Goal: Task Accomplishment & Management: Manage account settings

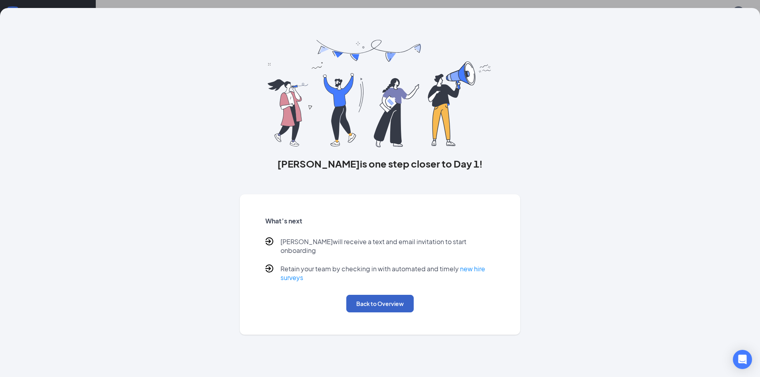
click at [386, 303] on button "Back to Overview" at bounding box center [379, 304] width 67 height 18
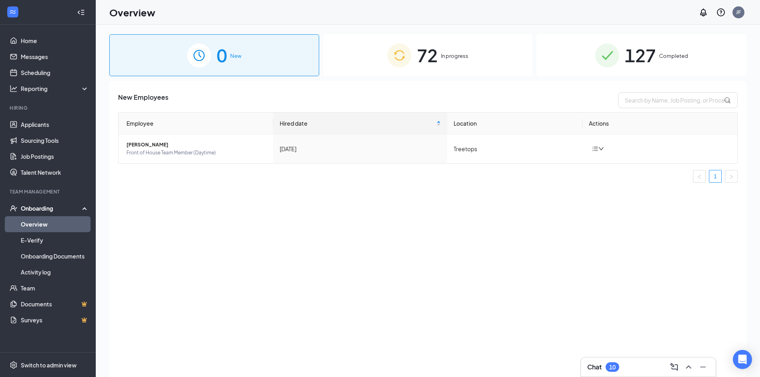
click at [417, 55] on span "72" at bounding box center [427, 55] width 21 height 28
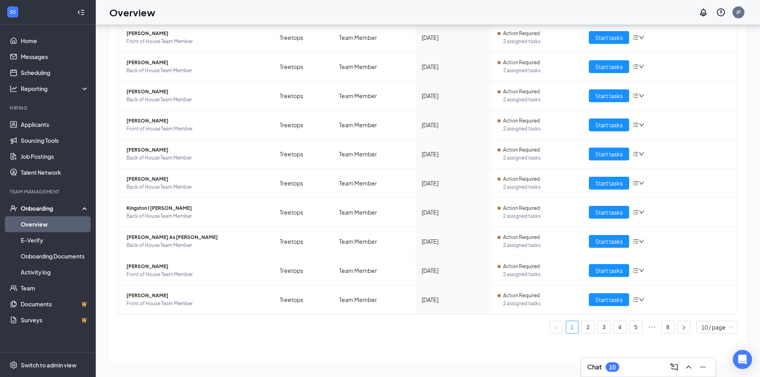
scroll to position [36, 0]
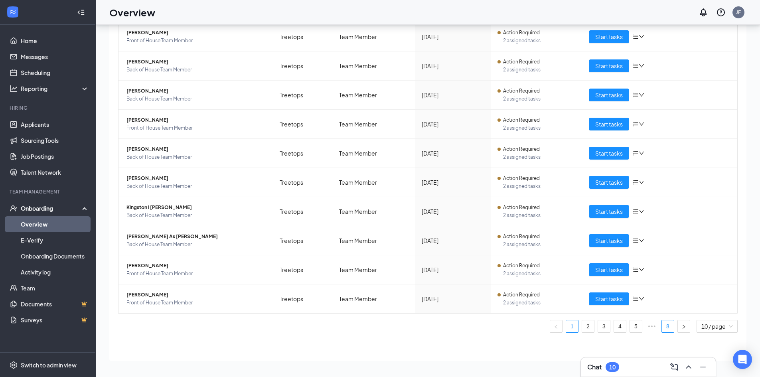
click at [663, 327] on link "8" at bounding box center [668, 326] width 12 height 12
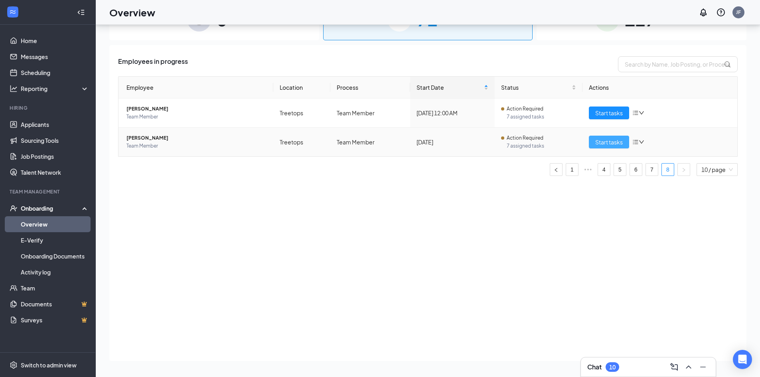
click at [581, 136] on td "Action Required 7 assigned tasks" at bounding box center [538, 142] width 88 height 29
click at [596, 138] on span "Start tasks" at bounding box center [609, 142] width 28 height 9
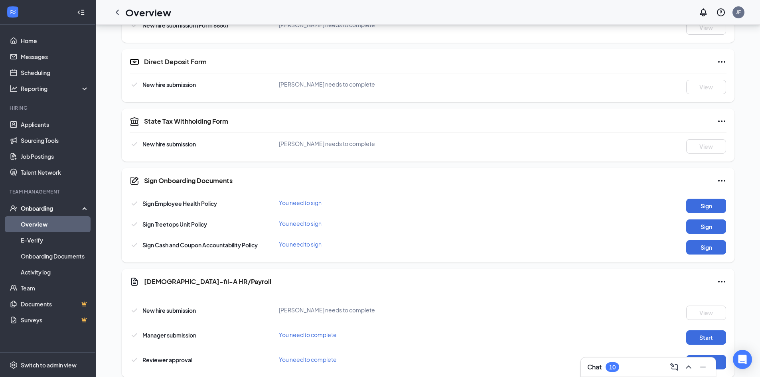
scroll to position [399, 0]
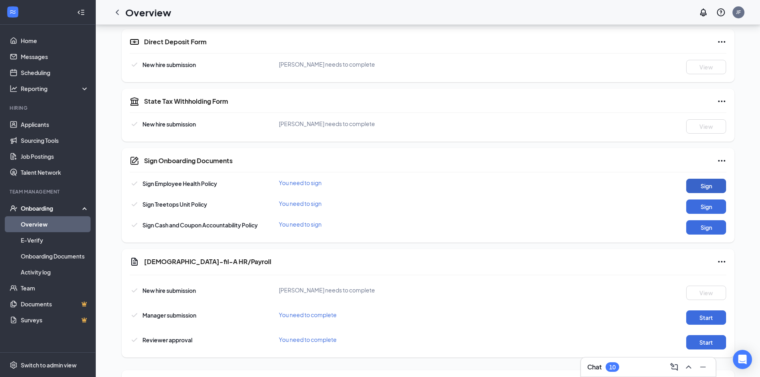
click at [707, 186] on button "Sign" at bounding box center [706, 186] width 40 height 14
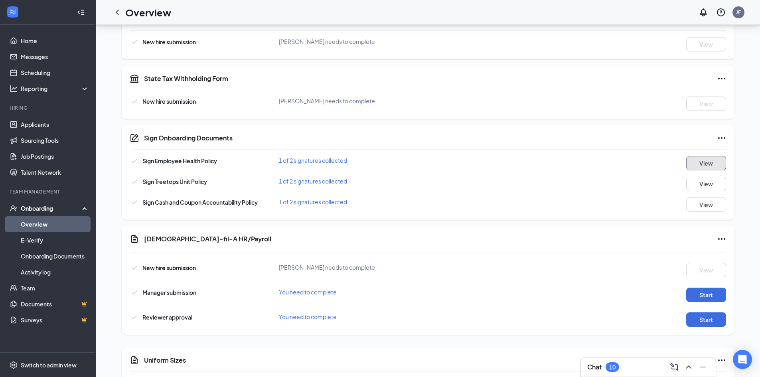
scroll to position [455, 0]
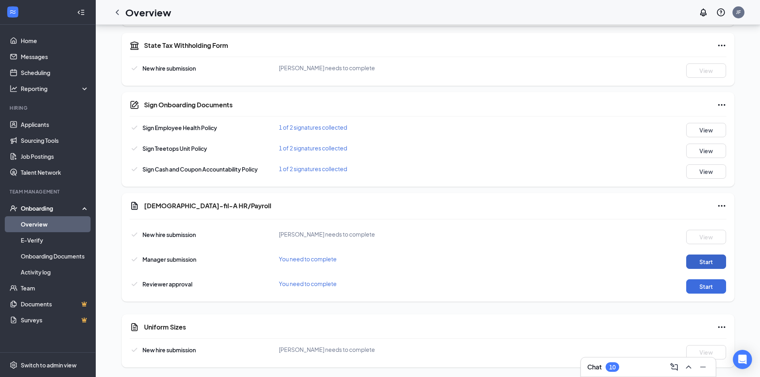
click at [693, 259] on button "Start" at bounding box center [706, 261] width 40 height 14
click at [697, 286] on button "Start" at bounding box center [706, 286] width 40 height 14
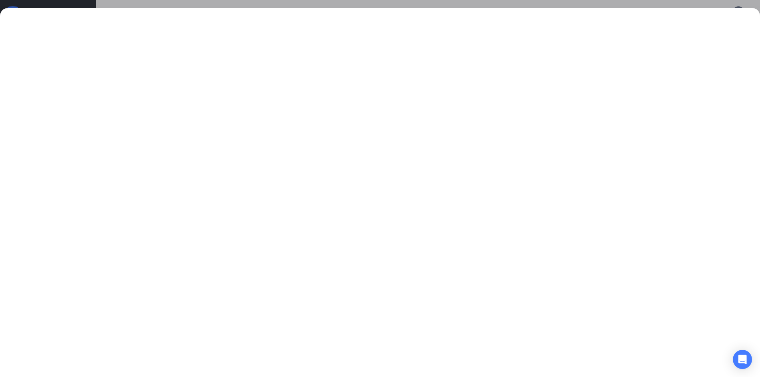
click at [459, 4] on div at bounding box center [380, 188] width 760 height 377
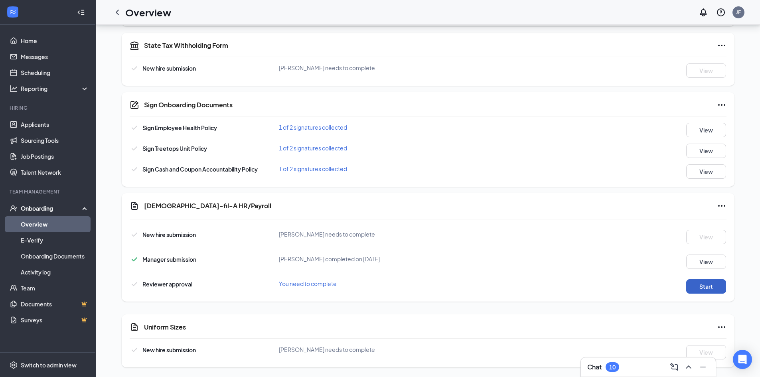
click at [701, 286] on button "Start" at bounding box center [706, 286] width 40 height 14
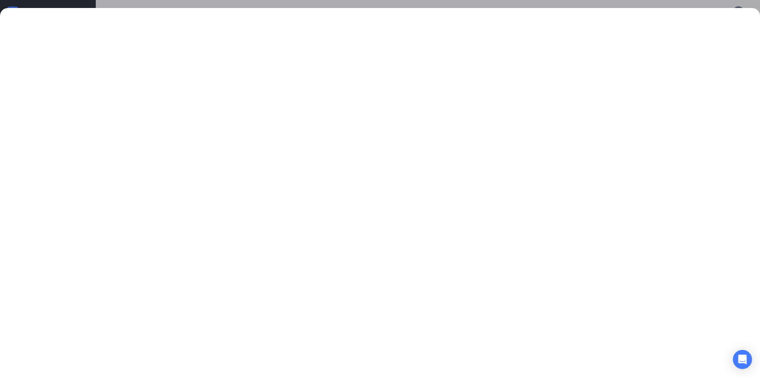
click at [455, 7] on div at bounding box center [380, 188] width 760 height 377
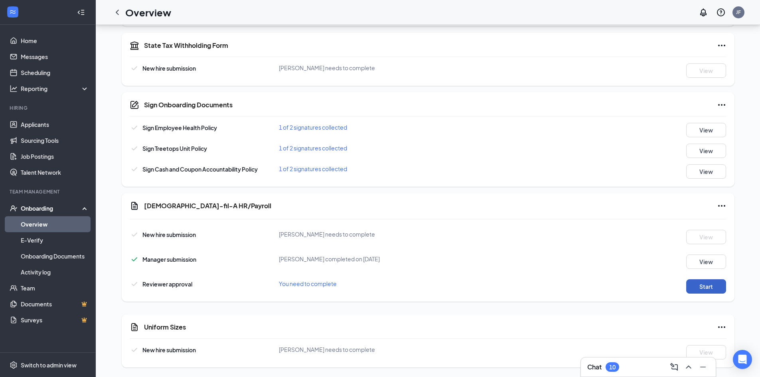
click at [700, 289] on button "Start" at bounding box center [706, 286] width 40 height 14
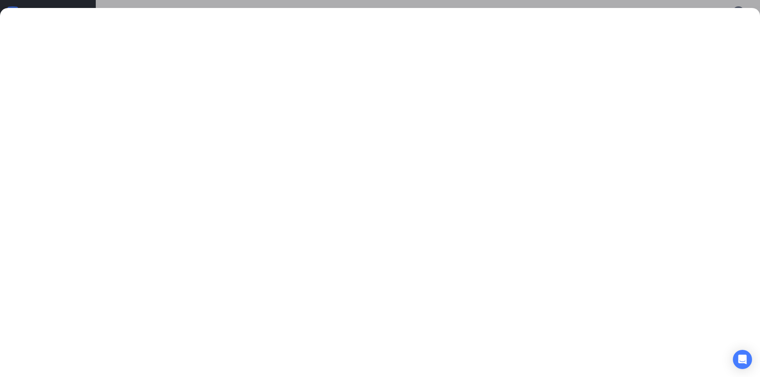
click at [468, 4] on div at bounding box center [380, 188] width 760 height 377
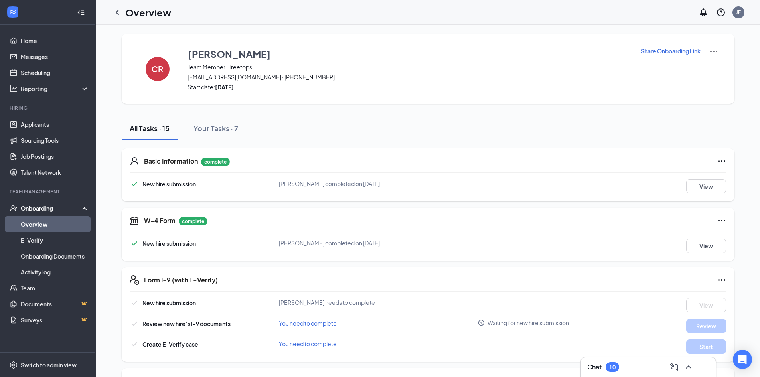
scroll to position [0, 0]
click at [115, 14] on icon "ChevronLeft" at bounding box center [117, 13] width 10 height 10
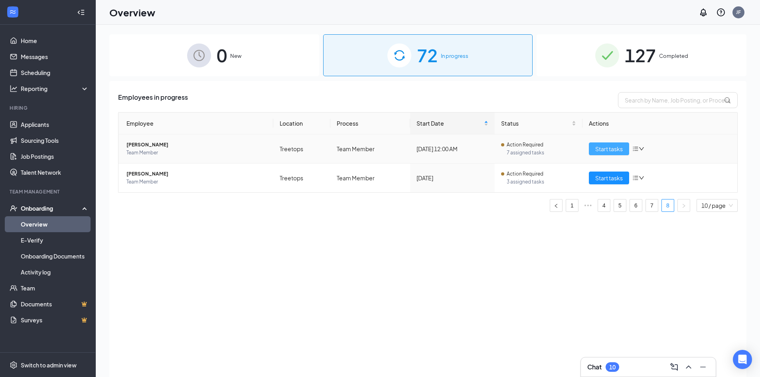
click at [596, 151] on span "Start tasks" at bounding box center [609, 148] width 28 height 9
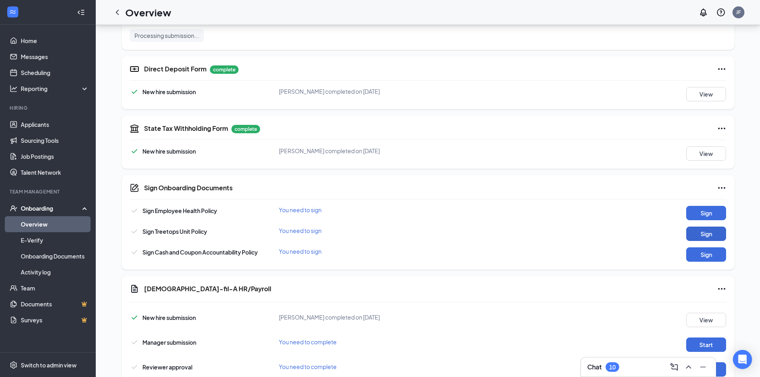
scroll to position [399, 0]
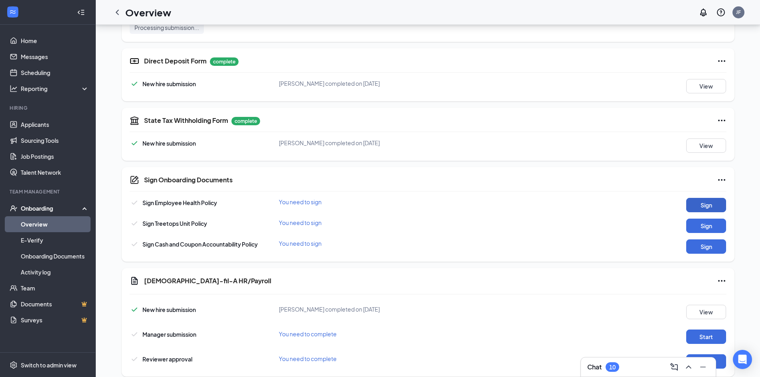
click at [706, 210] on button "Sign" at bounding box center [706, 205] width 40 height 14
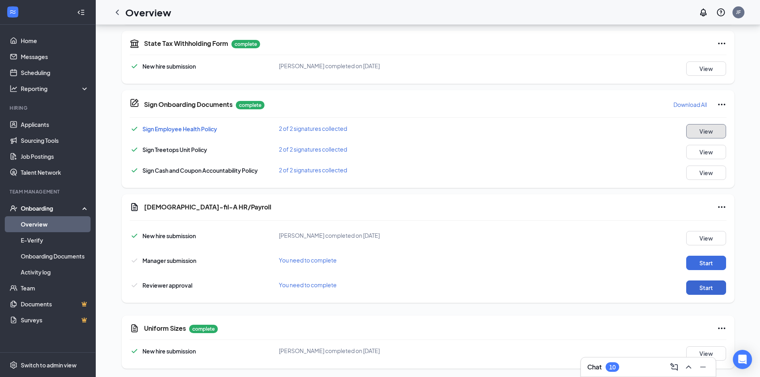
scroll to position [477, 0]
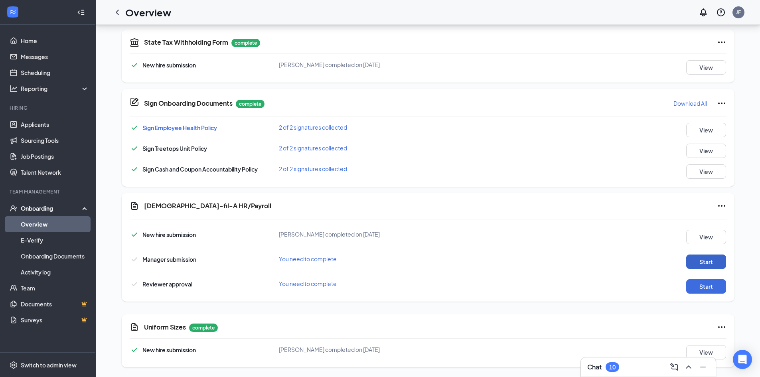
click at [709, 257] on button "Start" at bounding box center [706, 261] width 40 height 14
click at [717, 287] on button "Start" at bounding box center [706, 286] width 40 height 14
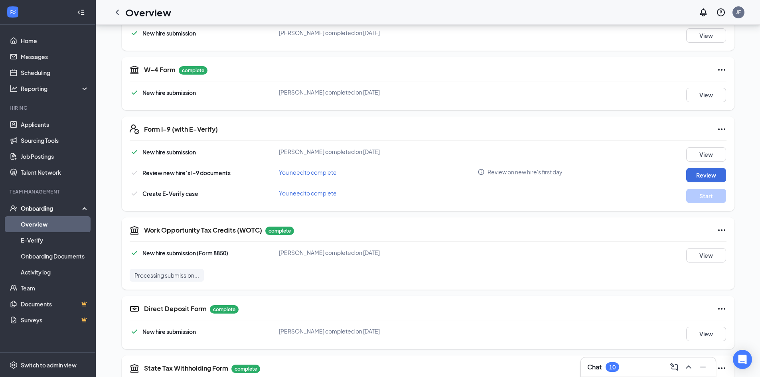
scroll to position [0, 0]
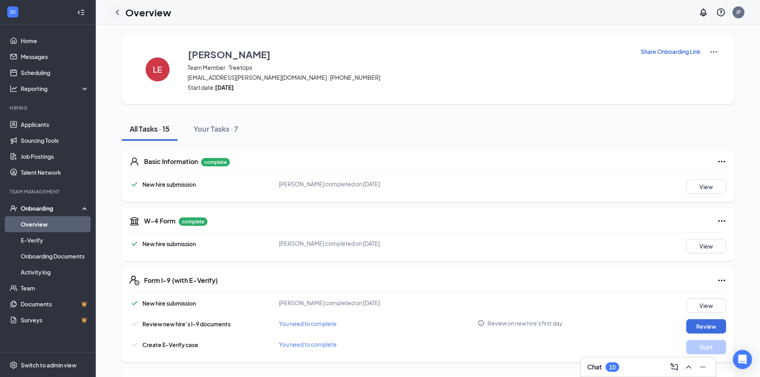
click at [115, 15] on icon "ChevronLeft" at bounding box center [117, 13] width 10 height 10
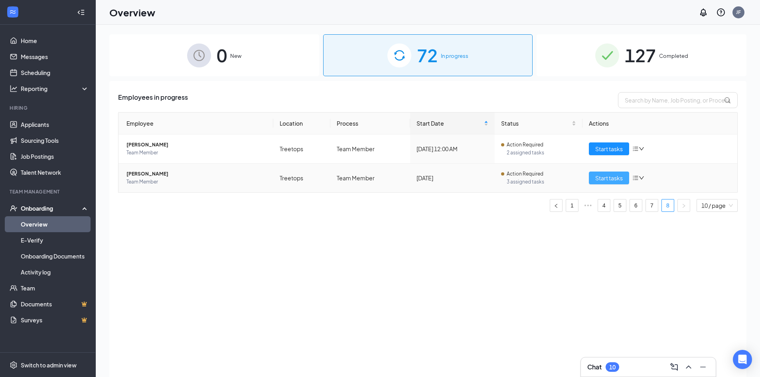
click at [606, 182] on span "Start tasks" at bounding box center [609, 177] width 28 height 9
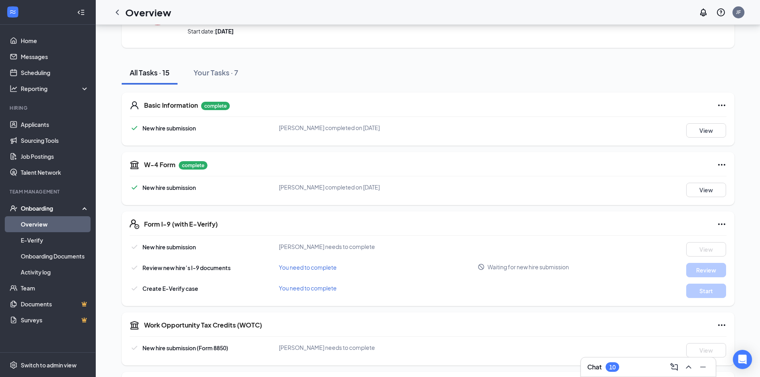
scroll to position [56, 0]
click at [724, 226] on icon "Ellipses" at bounding box center [722, 225] width 10 height 10
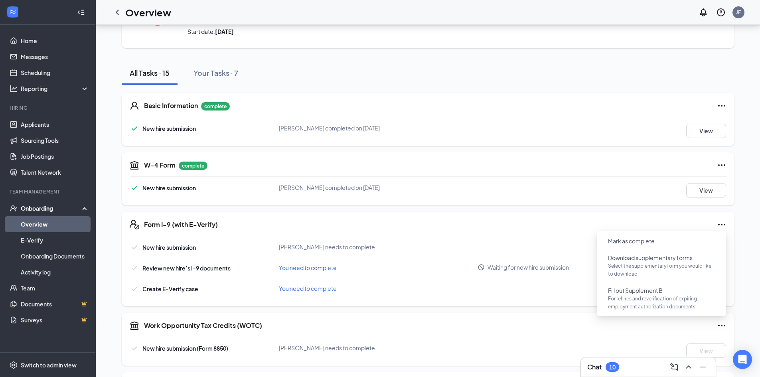
click at [724, 226] on icon "Ellipses" at bounding box center [722, 225] width 10 height 10
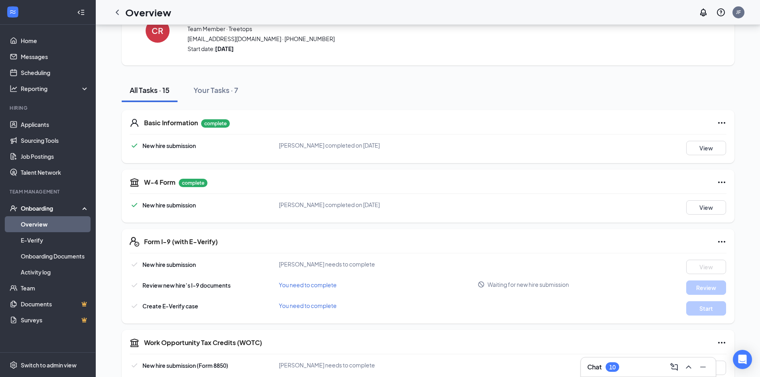
scroll to position [0, 0]
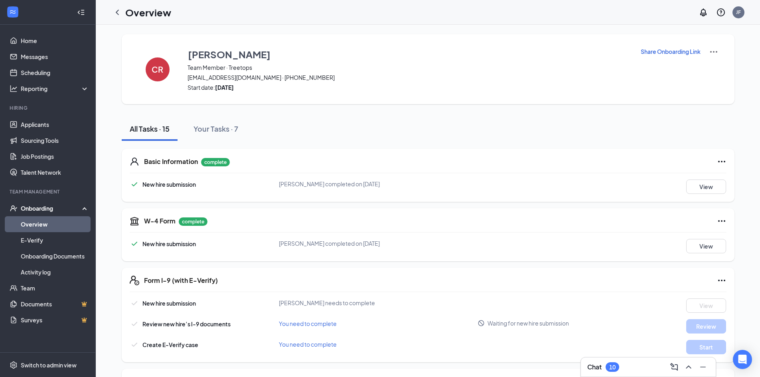
click at [717, 53] on img at bounding box center [714, 52] width 10 height 10
click at [663, 75] on div "Share Onboarding Link" at bounding box center [679, 69] width 78 height 44
click at [664, 53] on p "Share Onboarding Link" at bounding box center [670, 51] width 60 height 8
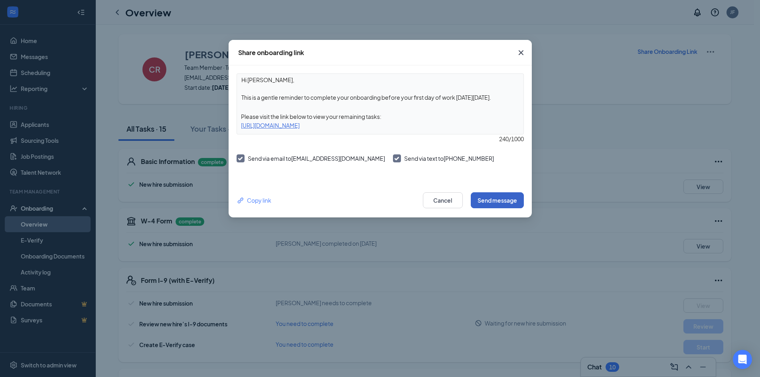
click at [502, 197] on button "Send message" at bounding box center [497, 200] width 53 height 16
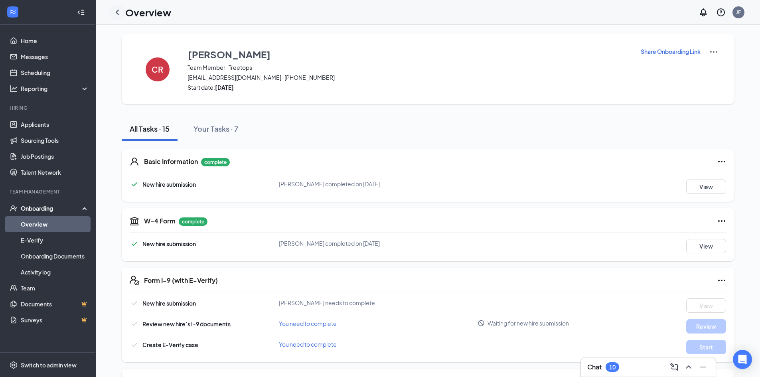
click at [116, 14] on icon "ChevronLeft" at bounding box center [117, 13] width 10 height 10
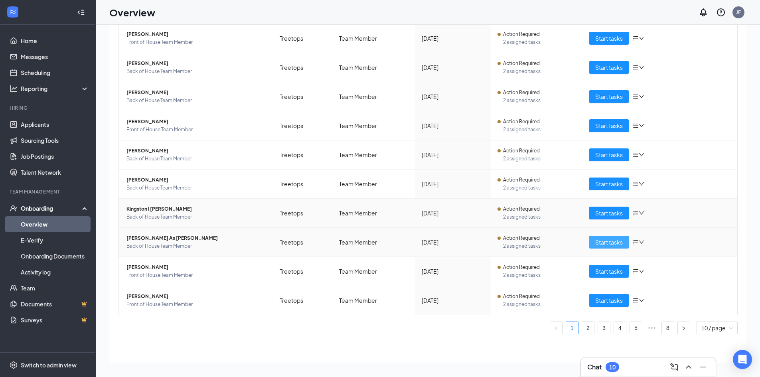
scroll to position [36, 0]
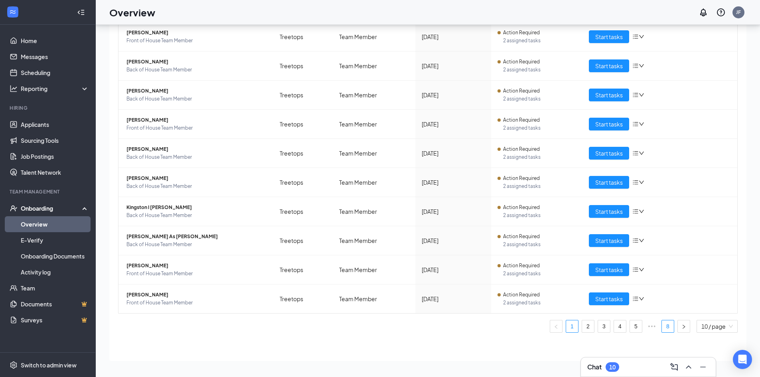
click at [662, 325] on link "8" at bounding box center [668, 326] width 12 height 12
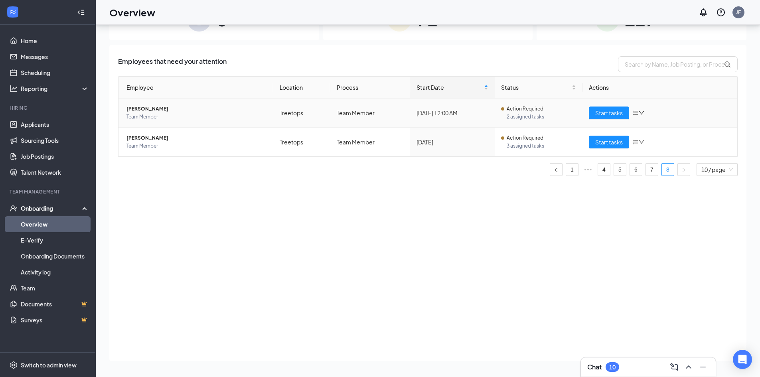
click at [136, 109] on span "[PERSON_NAME]" at bounding box center [196, 109] width 140 height 8
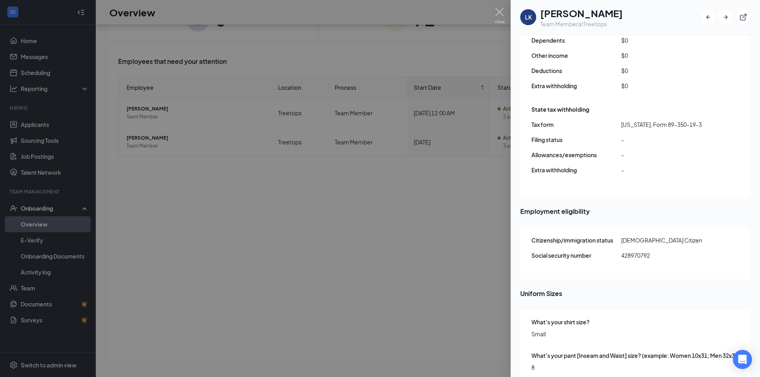
scroll to position [833, 0]
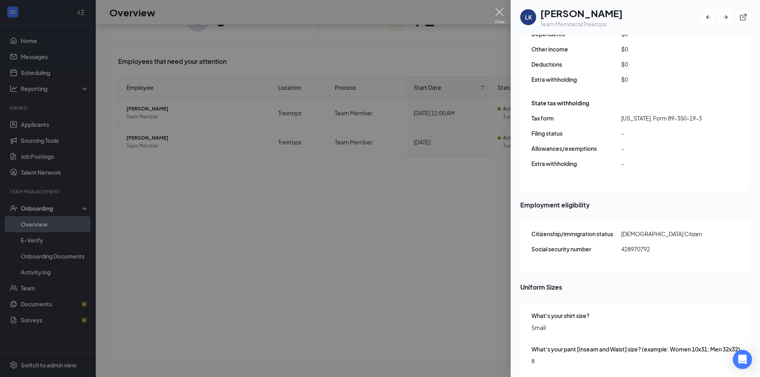
click at [501, 11] on img at bounding box center [499, 16] width 10 height 16
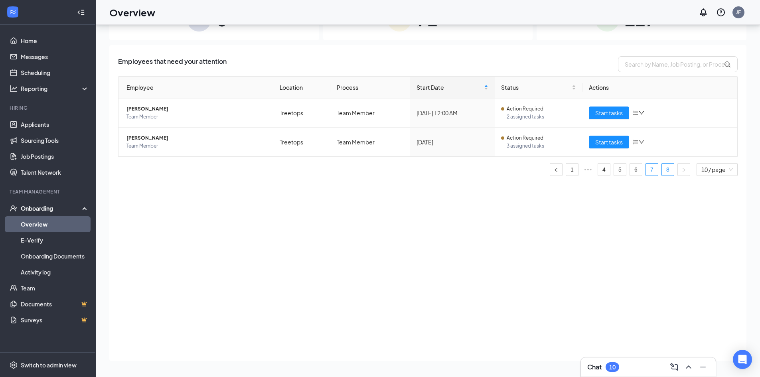
click at [650, 167] on link "7" at bounding box center [652, 169] width 12 height 12
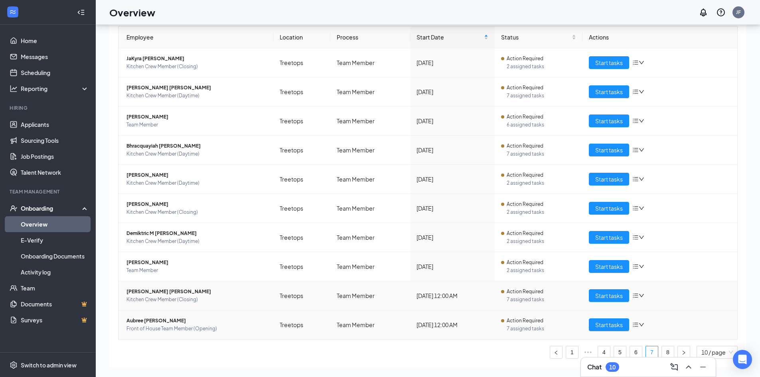
scroll to position [76, 0]
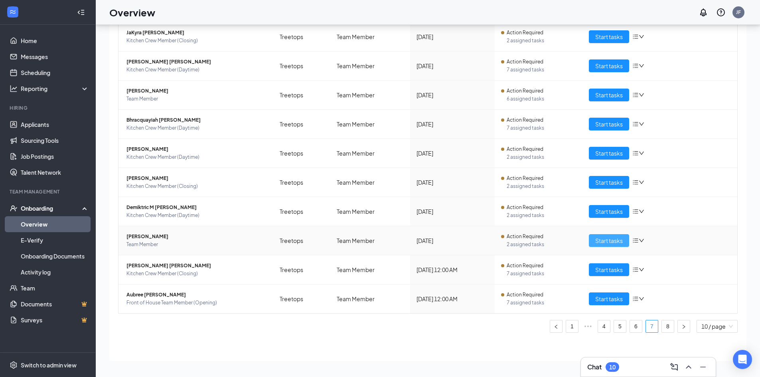
click at [610, 239] on span "Start tasks" at bounding box center [609, 240] width 28 height 9
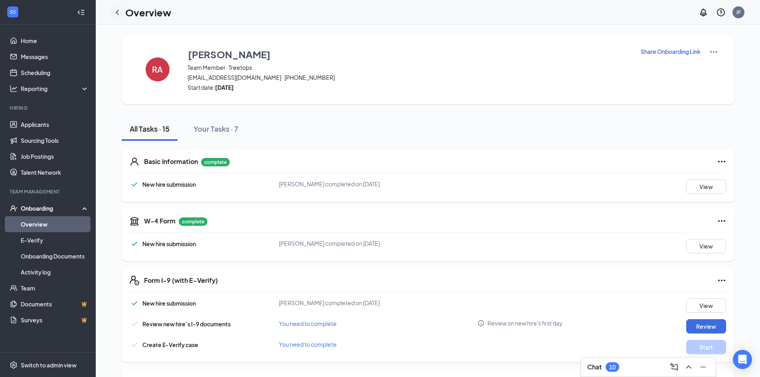
click at [116, 12] on icon "ChevronLeft" at bounding box center [117, 13] width 10 height 10
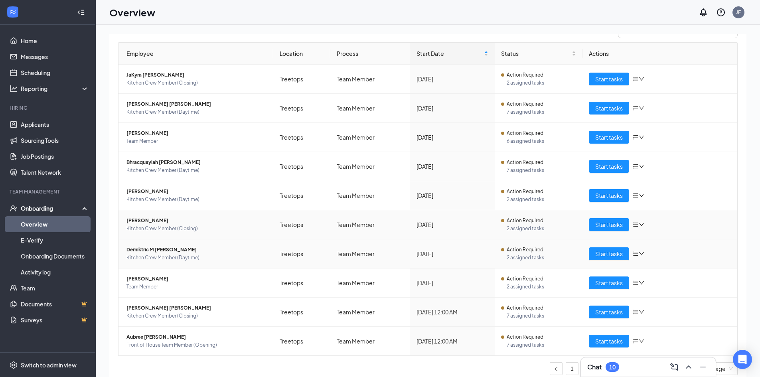
scroll to position [76, 0]
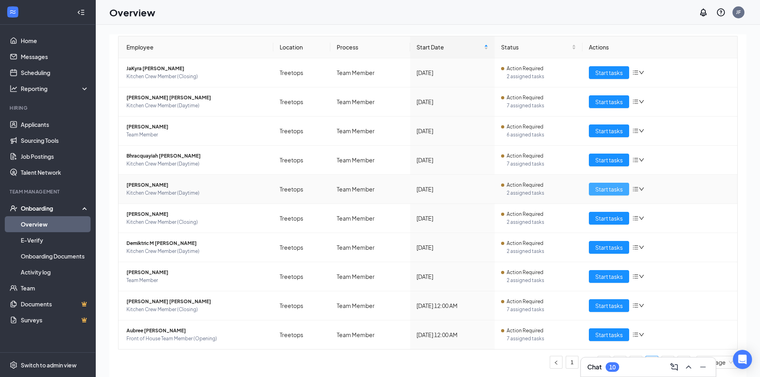
click at [602, 187] on span "Start tasks" at bounding box center [609, 189] width 28 height 9
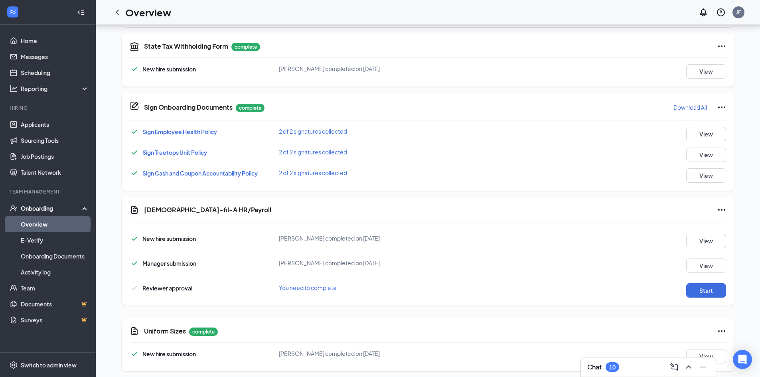
scroll to position [524, 0]
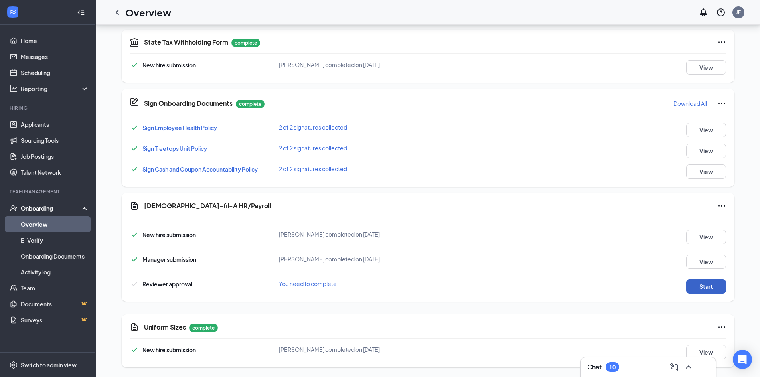
click at [695, 285] on button "Start" at bounding box center [706, 286] width 40 height 14
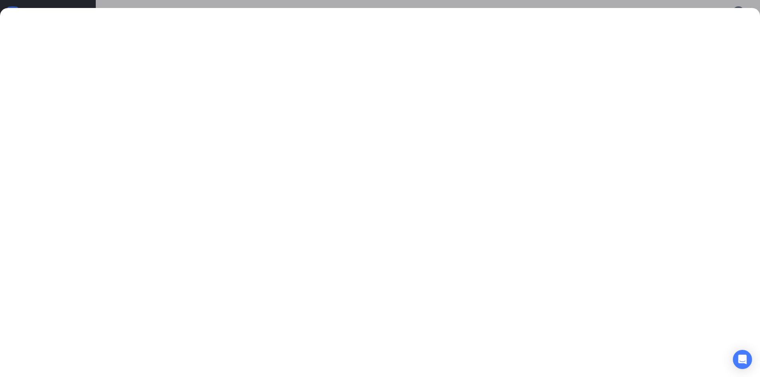
click at [93, 3] on div at bounding box center [380, 188] width 760 height 377
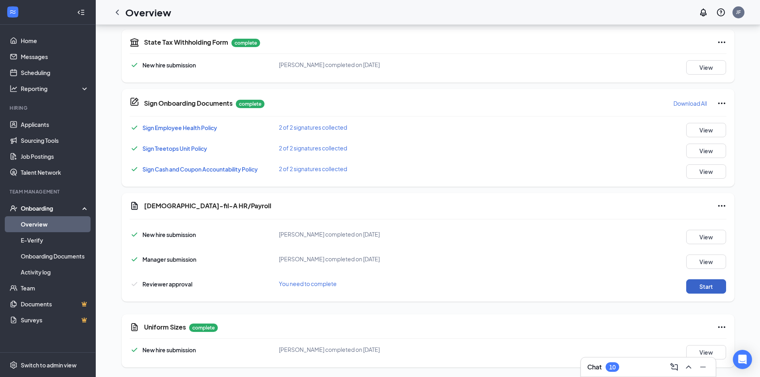
click at [707, 289] on button "Start" at bounding box center [706, 286] width 40 height 14
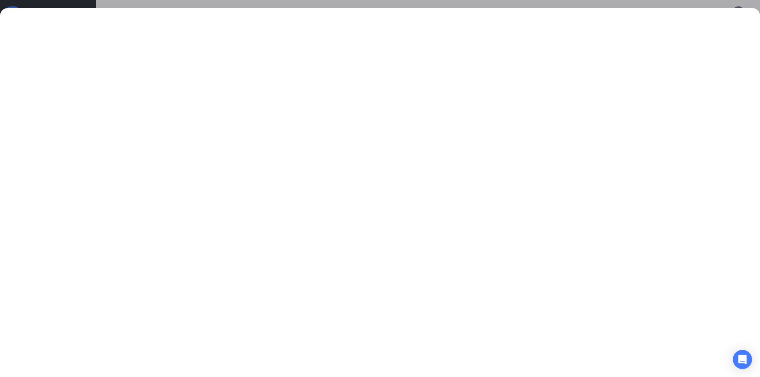
click at [96, 5] on div at bounding box center [380, 188] width 760 height 377
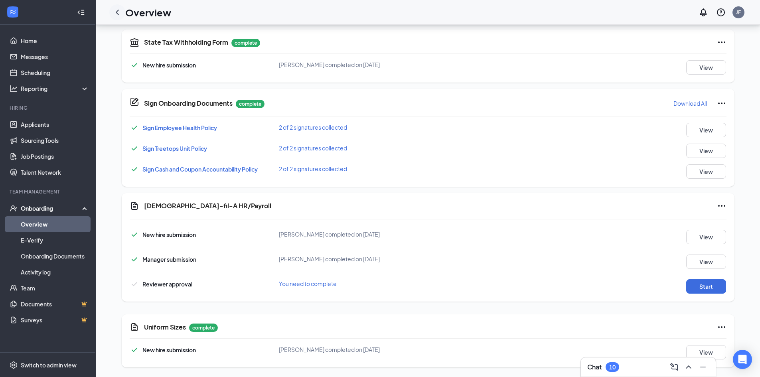
click at [120, 16] on icon "ChevronLeft" at bounding box center [117, 13] width 10 height 10
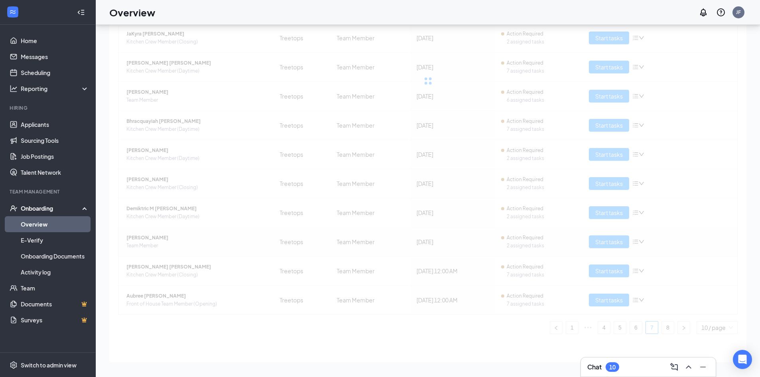
scroll to position [76, 0]
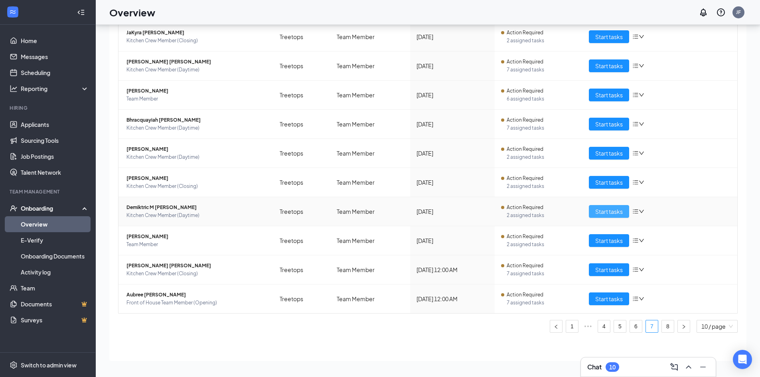
click at [601, 215] on span "Start tasks" at bounding box center [609, 211] width 28 height 9
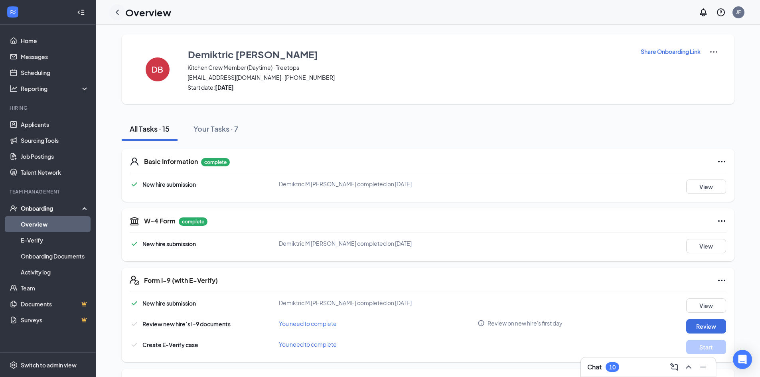
click at [116, 16] on icon "ChevronLeft" at bounding box center [117, 13] width 10 height 10
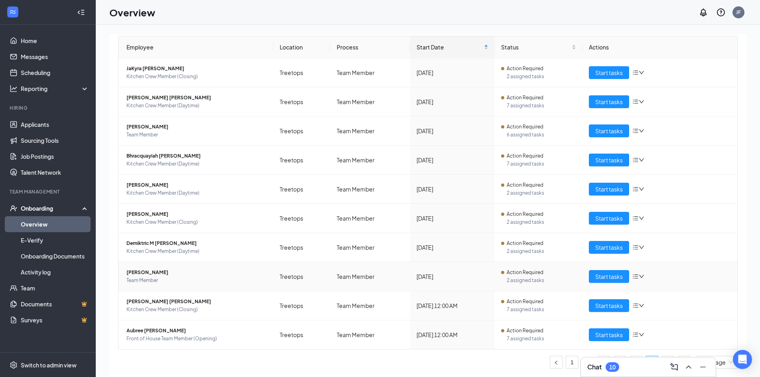
scroll to position [36, 0]
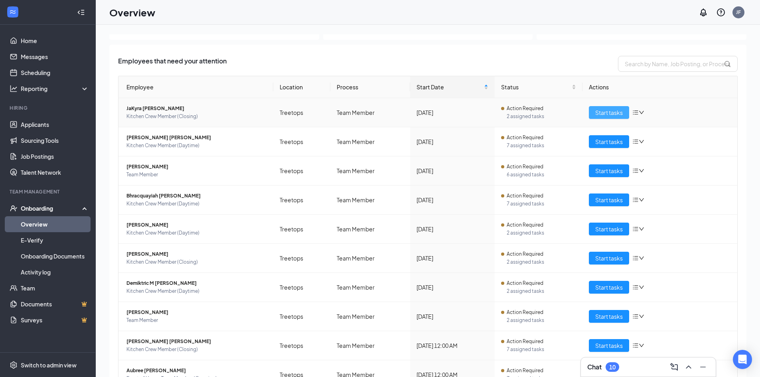
click at [595, 112] on span "Start tasks" at bounding box center [609, 112] width 28 height 9
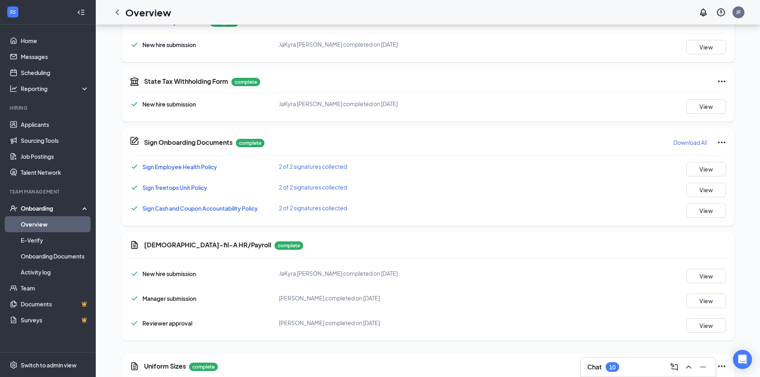
scroll to position [317, 0]
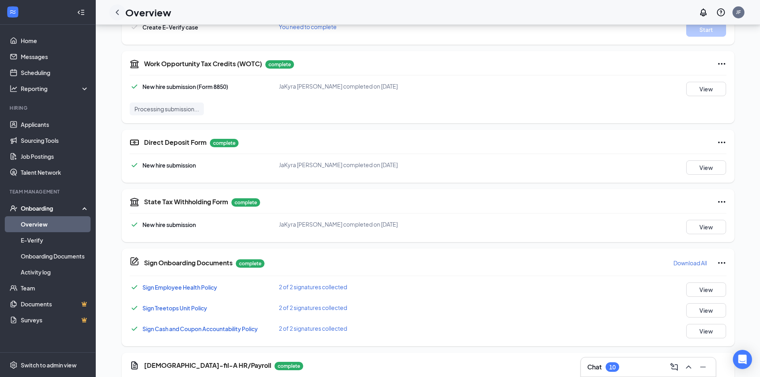
click at [118, 16] on icon "ChevronLeft" at bounding box center [117, 13] width 10 height 10
